Goal: Transaction & Acquisition: Purchase product/service

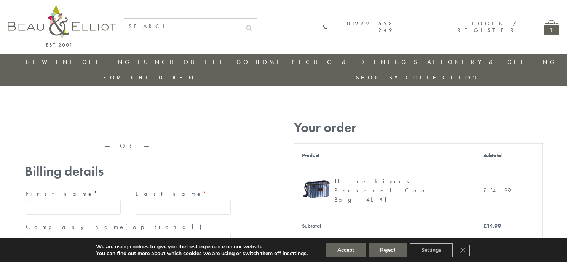
type input "[EMAIL_ADDRESS][DOMAIN_NAME]"
type input "[PERSON_NAME]"
type input "23, Scottsdale, Happytown"
type input "London"
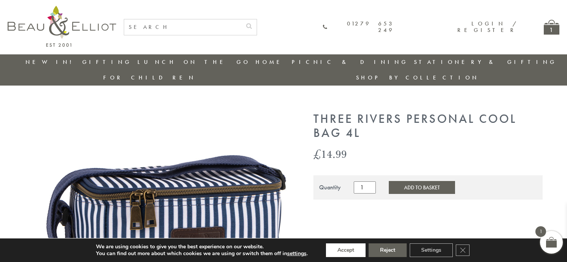
click at [346, 251] on button "Accept" at bounding box center [346, 251] width 40 height 14
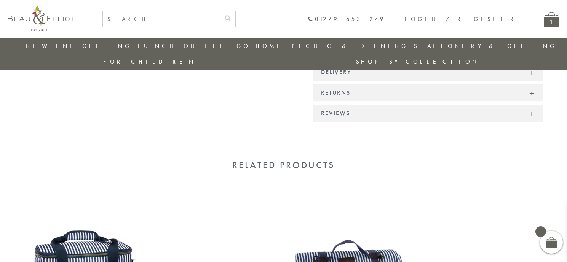
scroll to position [564, 0]
